Goal: Task Accomplishment & Management: Complete application form

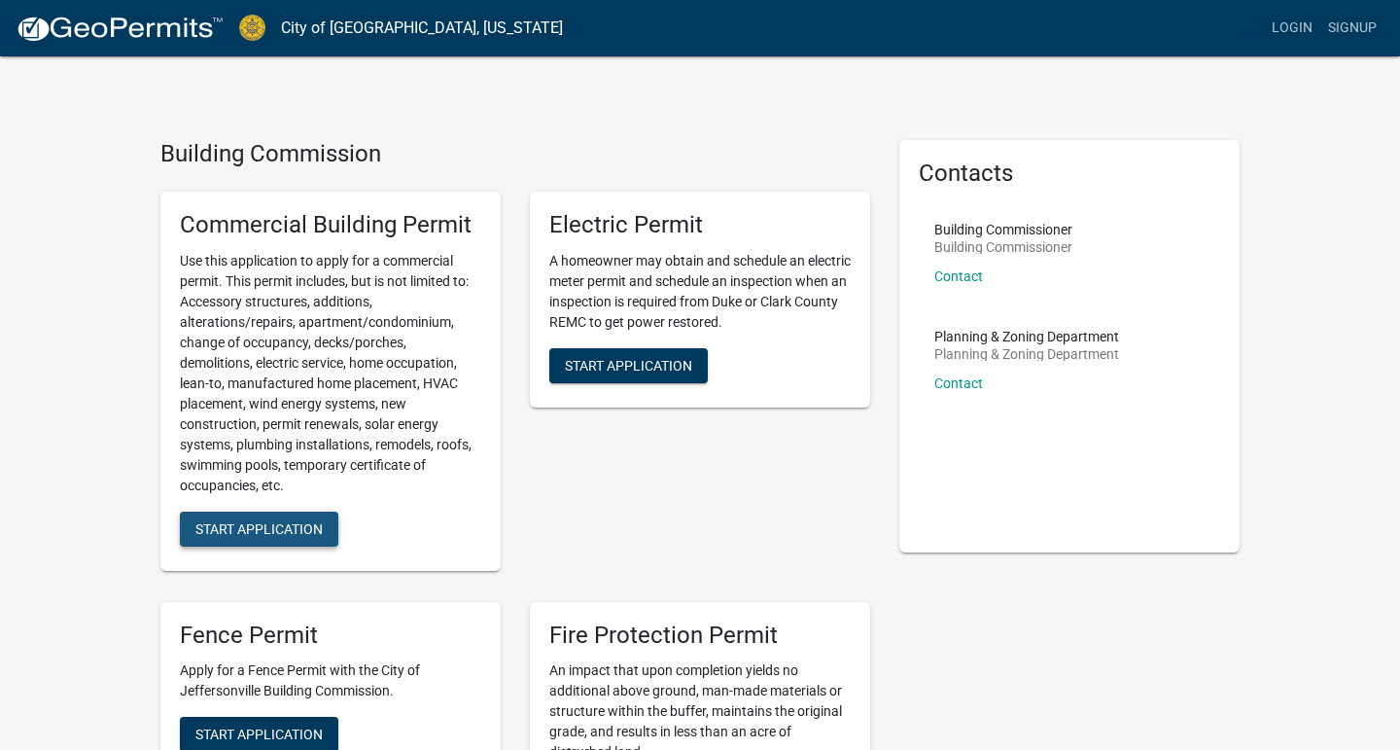
click at [240, 522] on span "Start Application" at bounding box center [258, 528] width 127 height 16
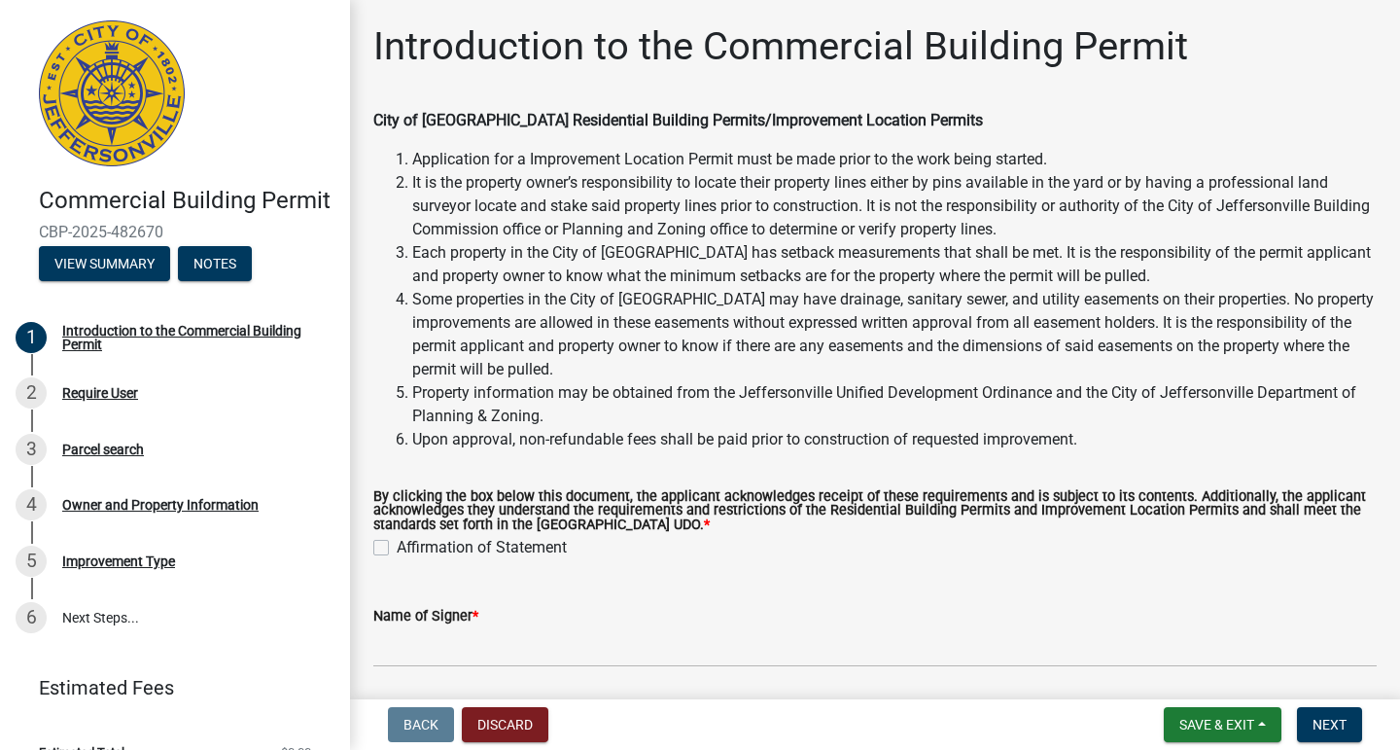
click at [377, 539] on div "Affirmation of Statement" at bounding box center [875, 547] width 1004 height 23
click at [397, 545] on label "Affirmation of Statement" at bounding box center [482, 547] width 170 height 23
click at [397, 545] on input "Affirmation of Statement" at bounding box center [403, 542] width 13 height 13
checkbox input "true"
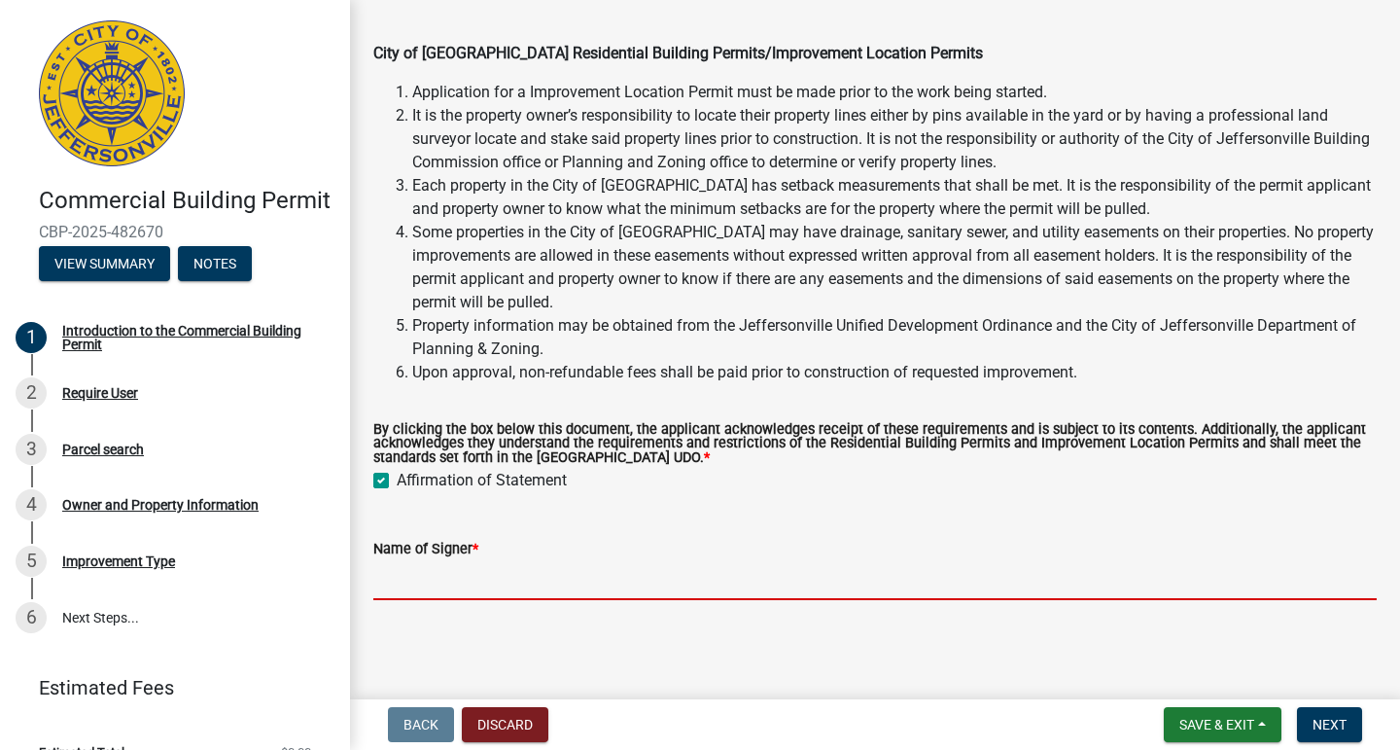
click at [415, 580] on input "Name of Signer *" at bounding box center [875, 580] width 1004 height 40
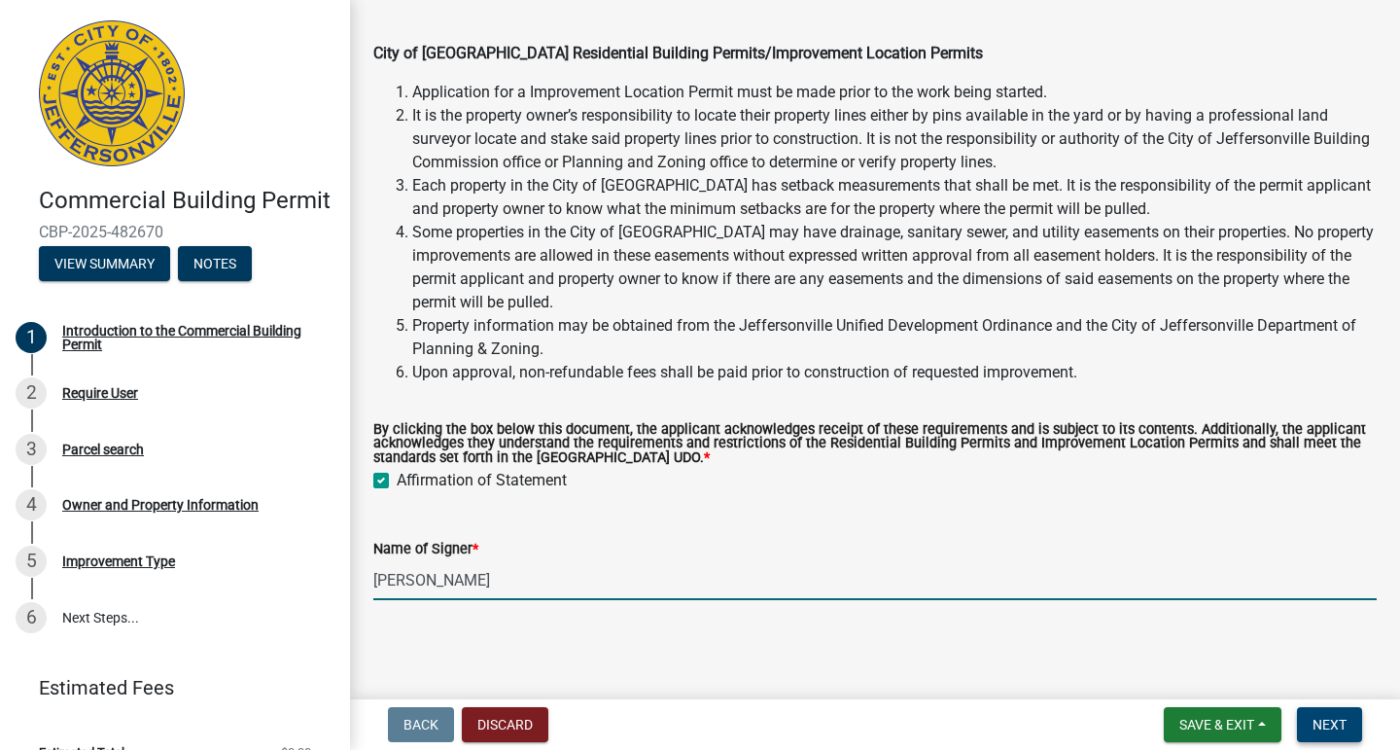
type input "[PERSON_NAME]"
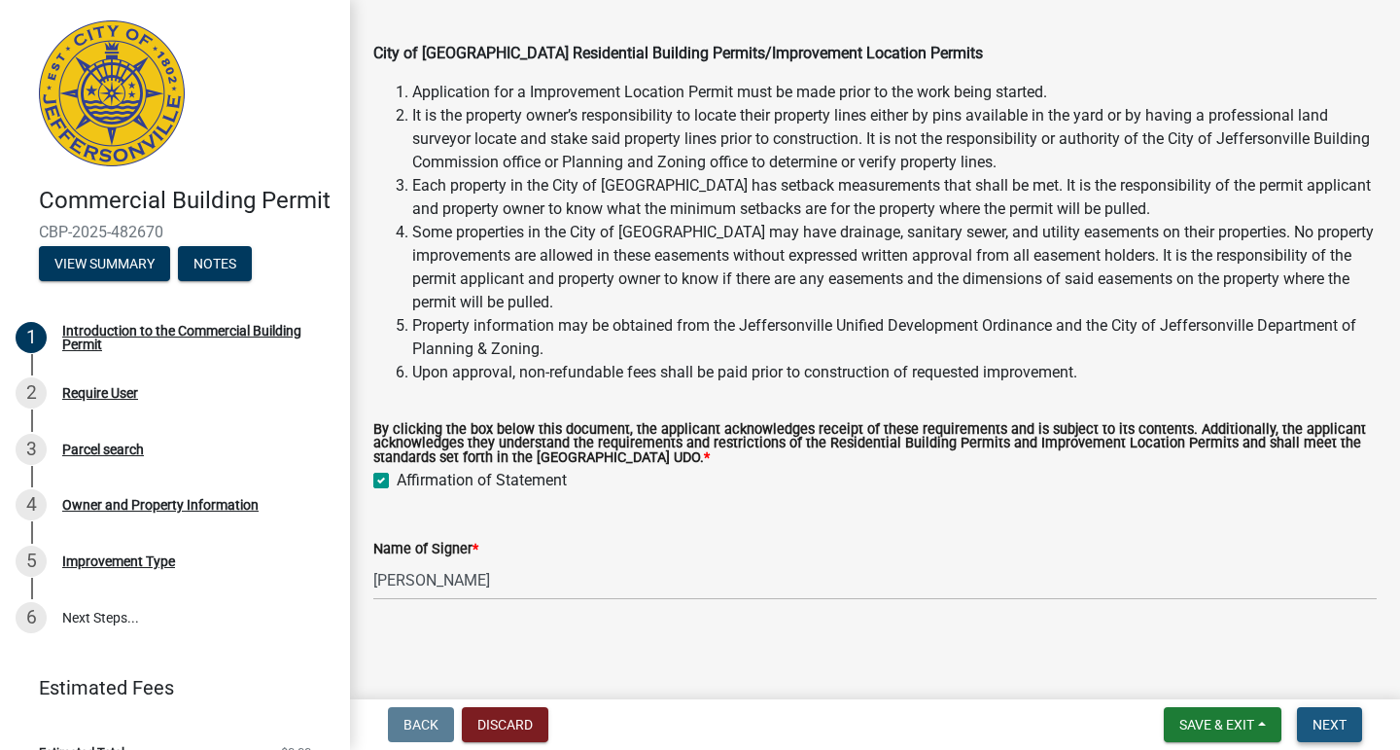
click at [1329, 729] on span "Next" at bounding box center [1330, 725] width 34 height 16
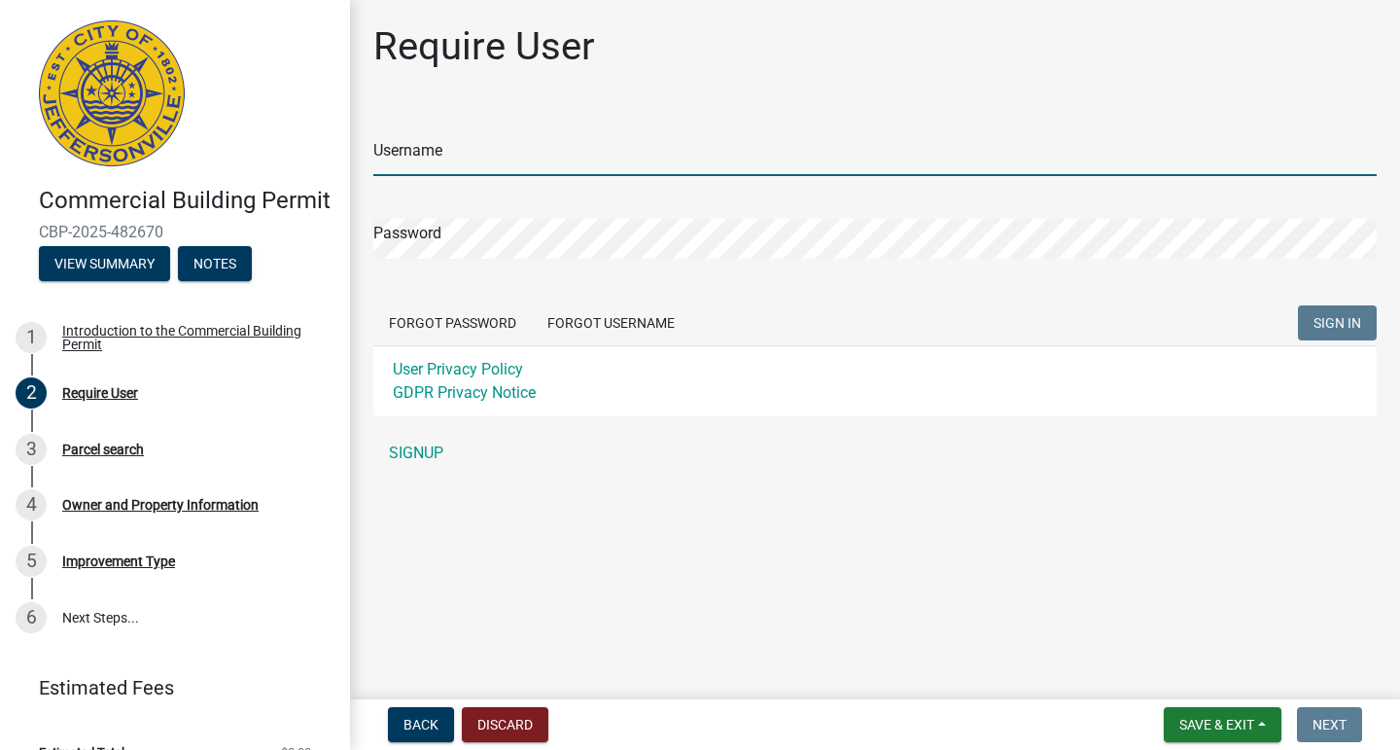
click at [431, 154] on input "Username" at bounding box center [875, 156] width 1004 height 40
